Goal: Find specific page/section: Find specific page/section

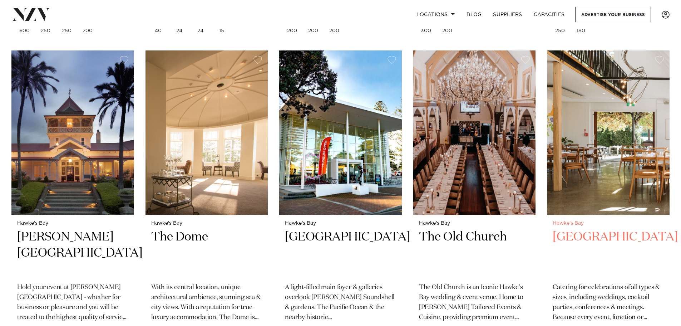
scroll to position [858, 0]
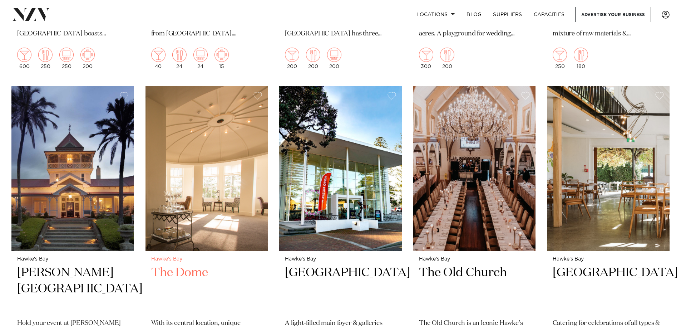
click at [227, 204] on img at bounding box center [207, 168] width 123 height 164
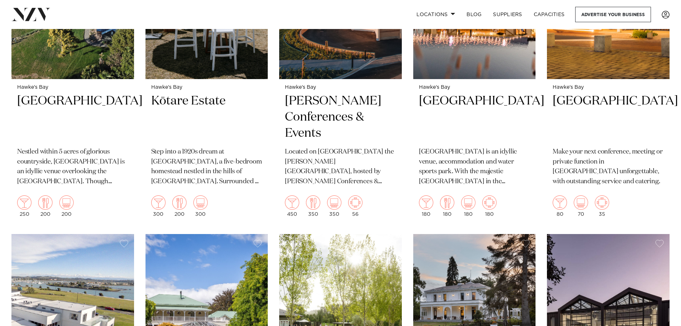
scroll to position [390, 0]
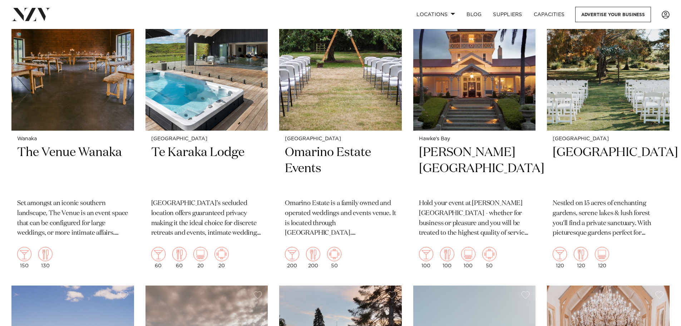
scroll to position [1430, 0]
